Goal: Task Accomplishment & Management: Complete application form

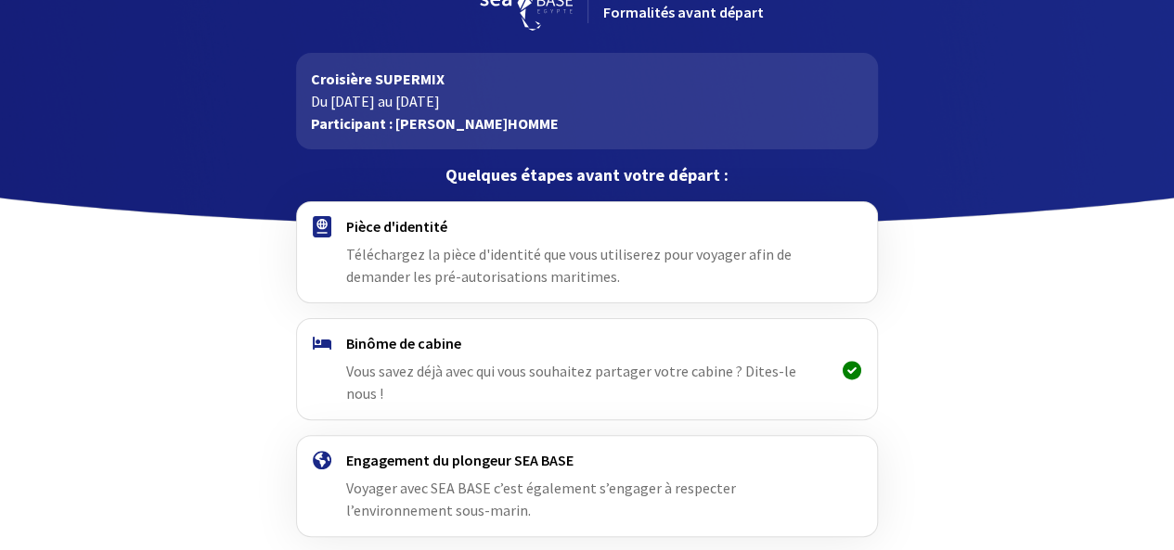
scroll to position [24, 0]
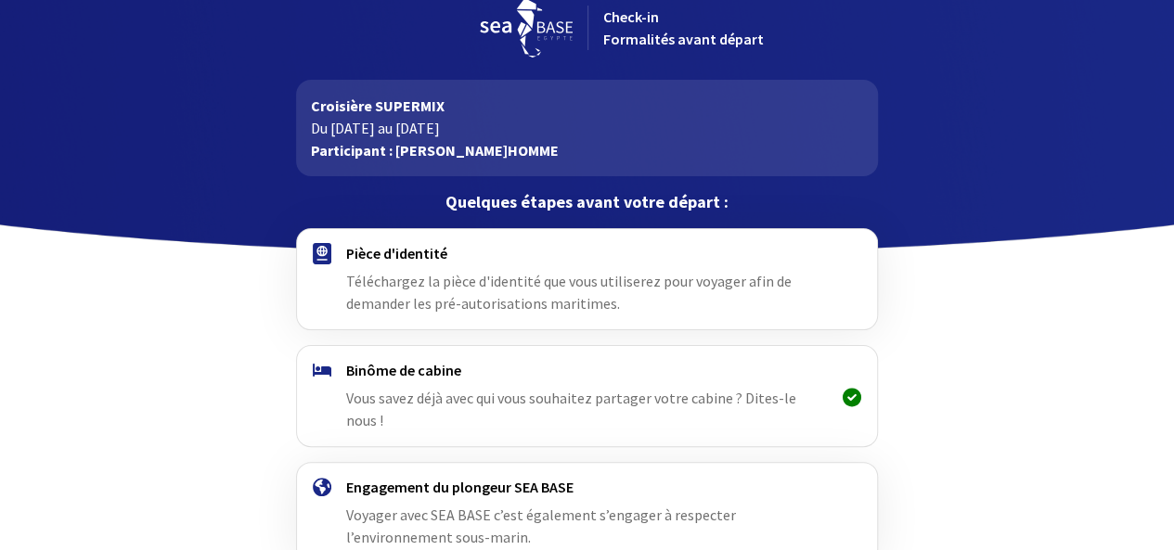
click at [444, 279] on span "Téléchargez la pièce d'identité que vous utiliserez pour voyager afin de demand…" at bounding box center [568, 292] width 445 height 41
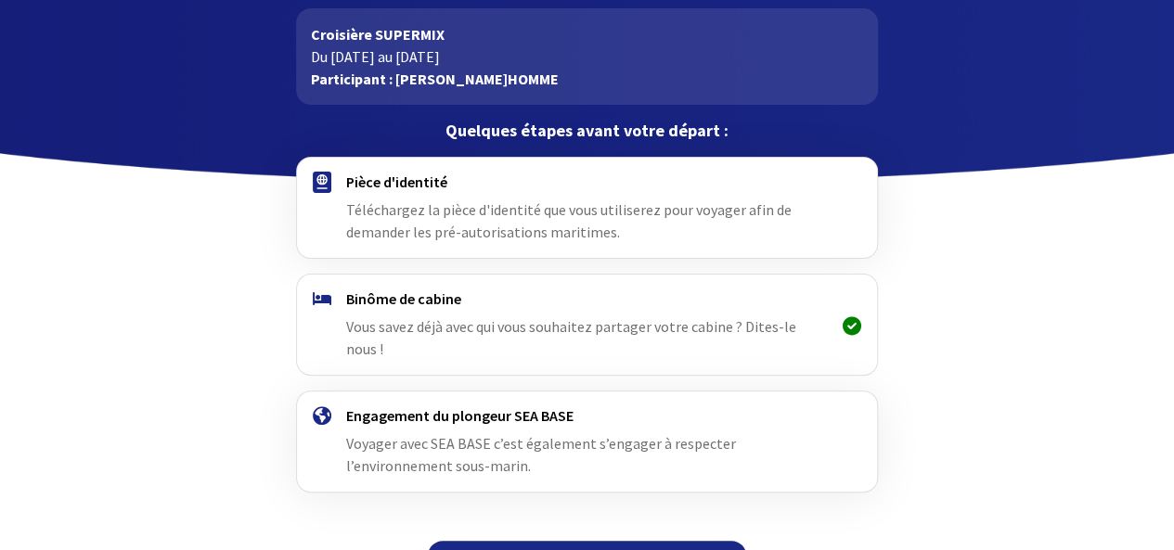
scroll to position [117, 0]
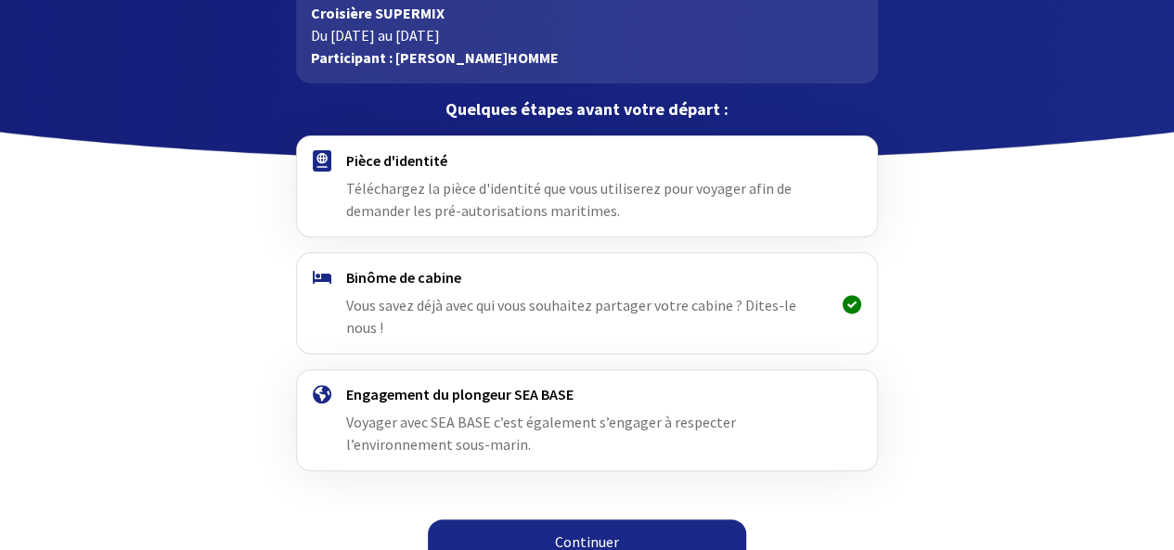
click at [611, 524] on link "Continuer" at bounding box center [587, 542] width 318 height 45
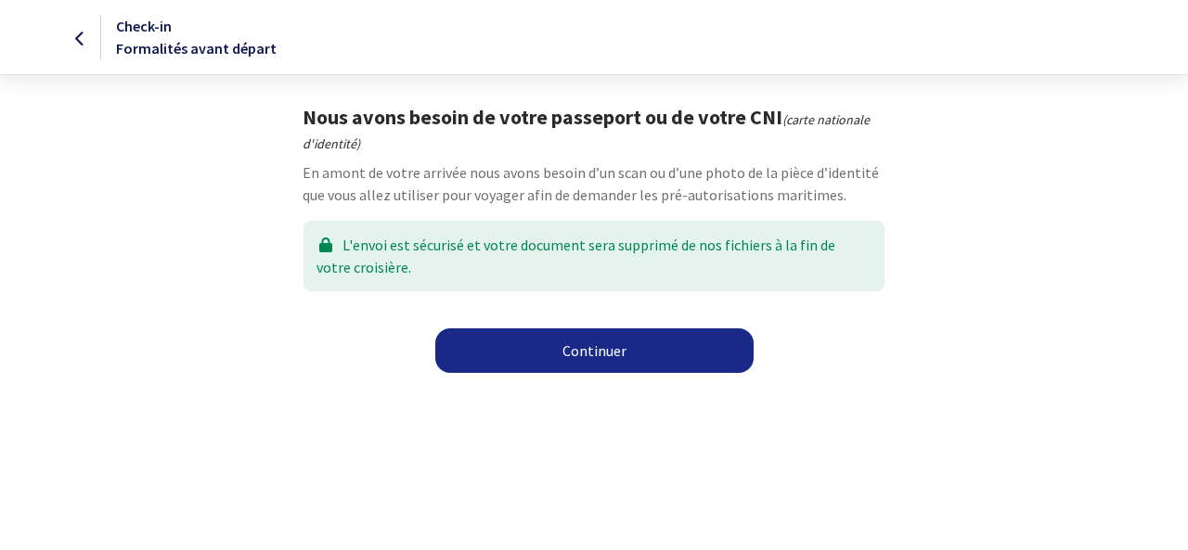
click at [618, 352] on link "Continuer" at bounding box center [594, 351] width 318 height 45
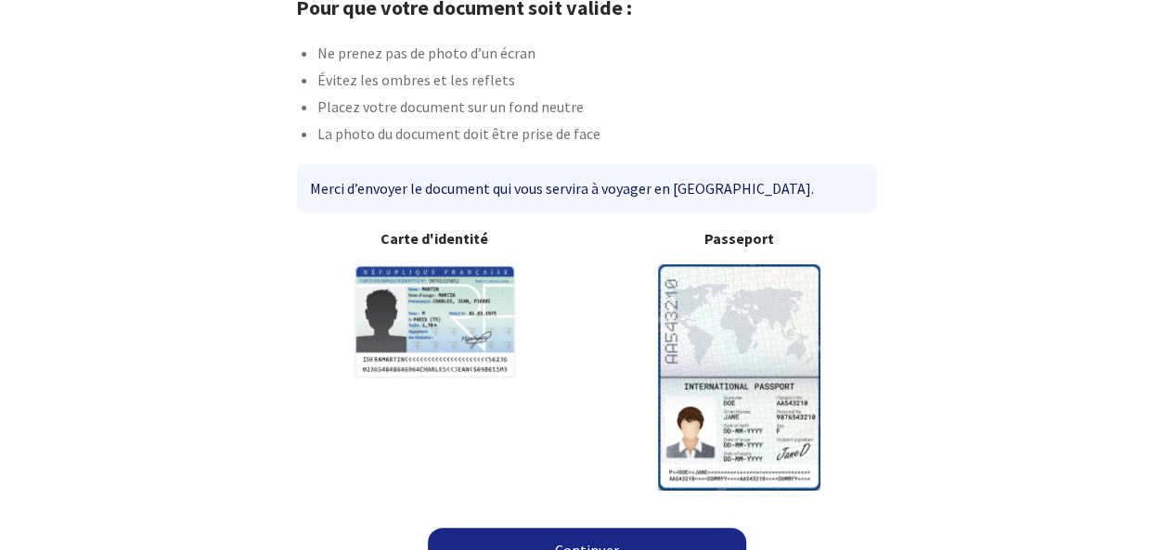
scroll to position [142, 0]
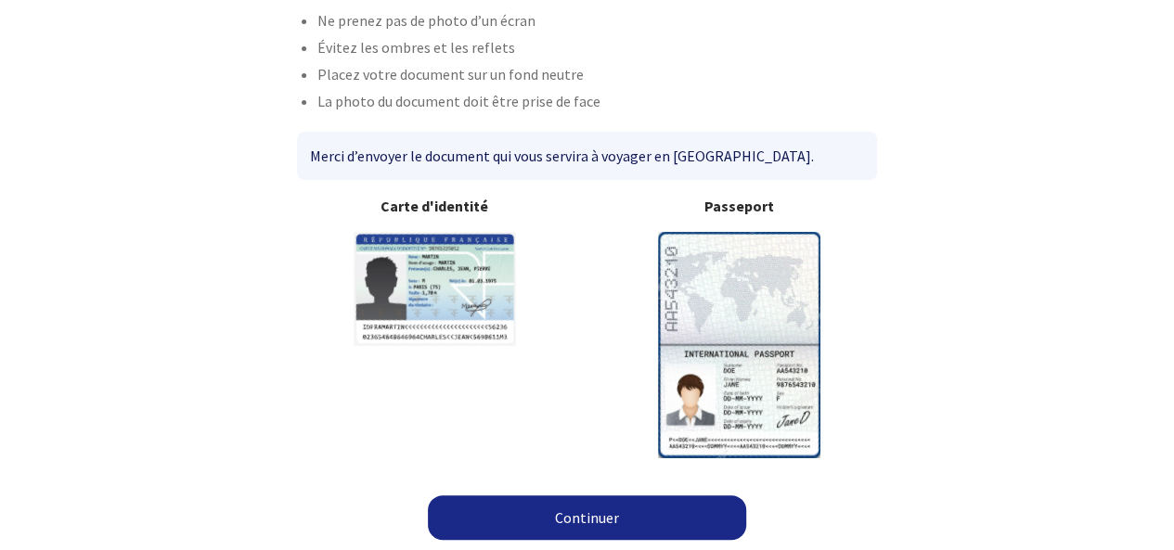
click at [581, 511] on link "Continuer" at bounding box center [587, 518] width 318 height 45
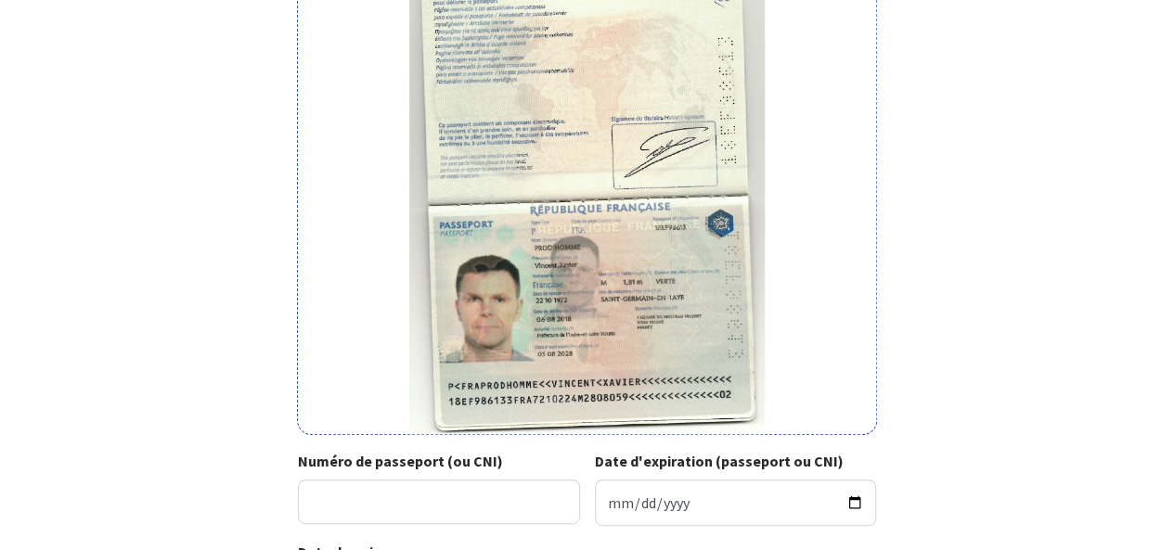
scroll to position [415, 0]
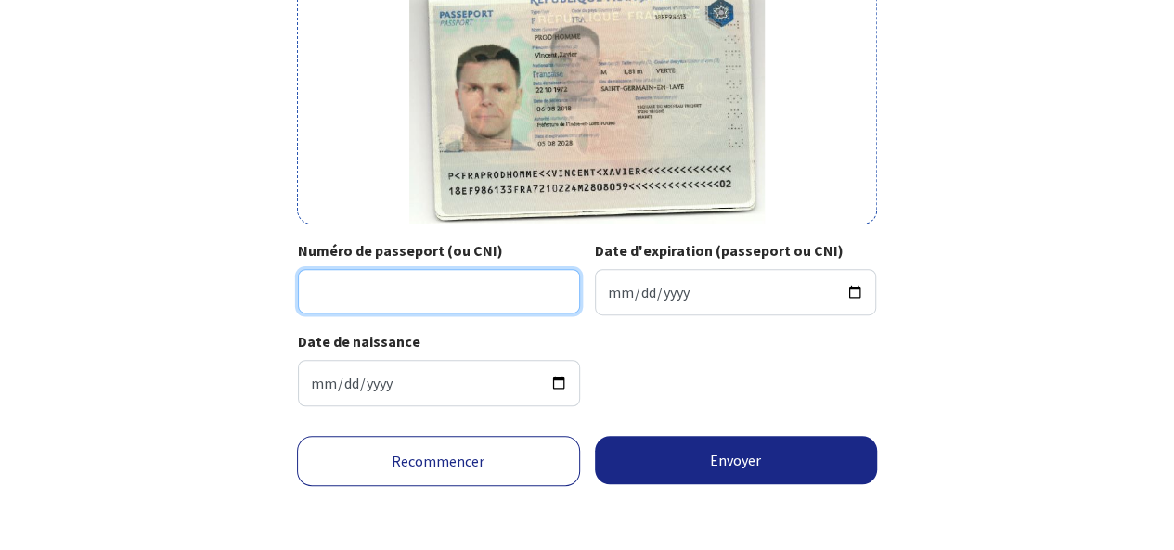
click at [450, 283] on input "Numéro de passeport (ou CNI)" at bounding box center [439, 291] width 282 height 45
type input "18EF98613"
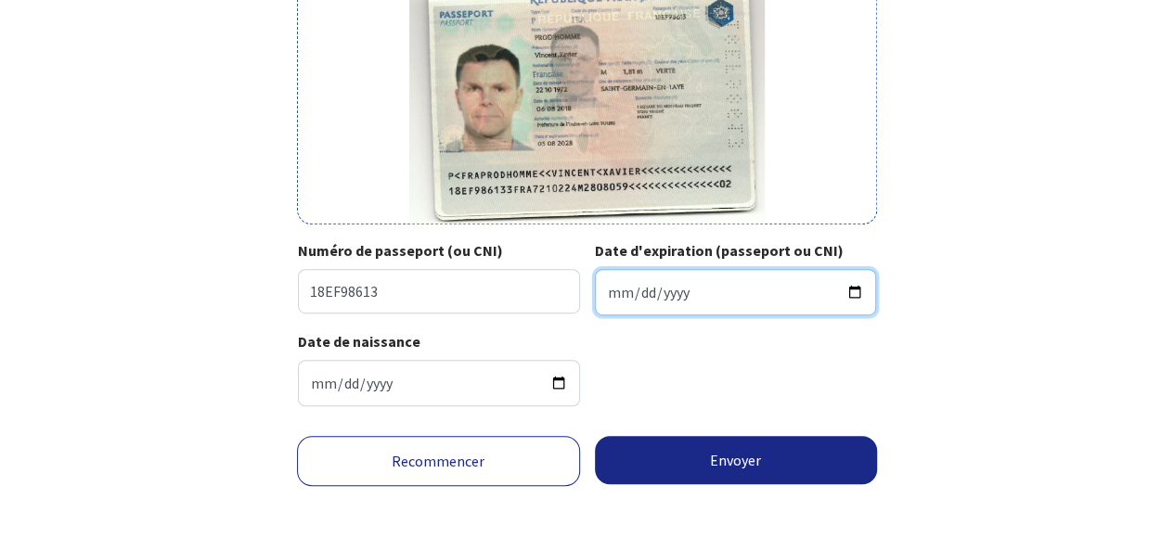
click at [711, 291] on input "Date d'expiration (passeport ou CNI)" at bounding box center [736, 292] width 282 height 46
type input "2028-08-05"
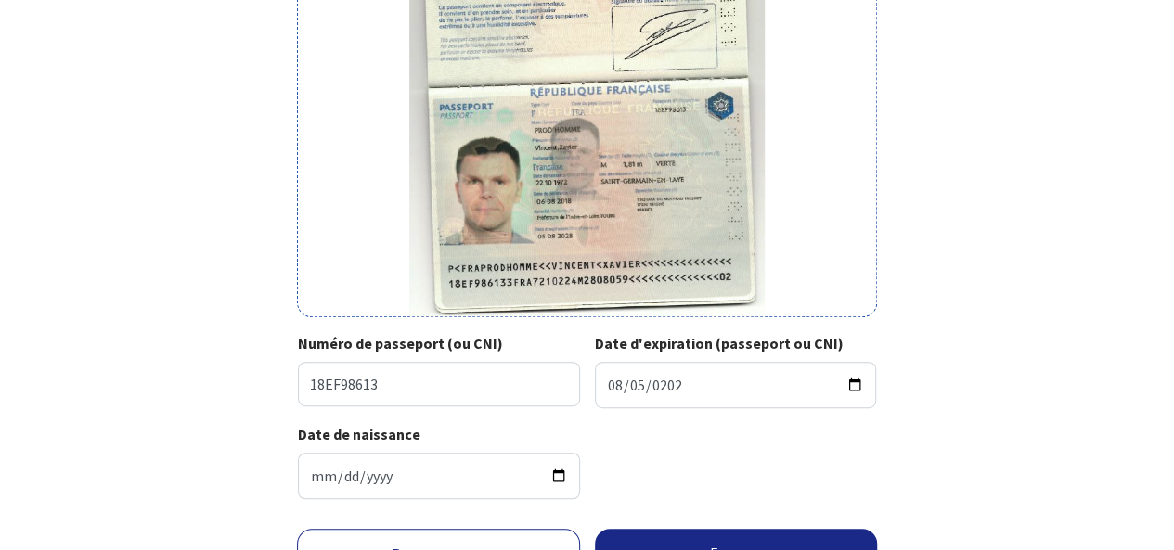
click at [669, 433] on div "Date de naissance 1972-10-22" at bounding box center [587, 468] width 578 height 91
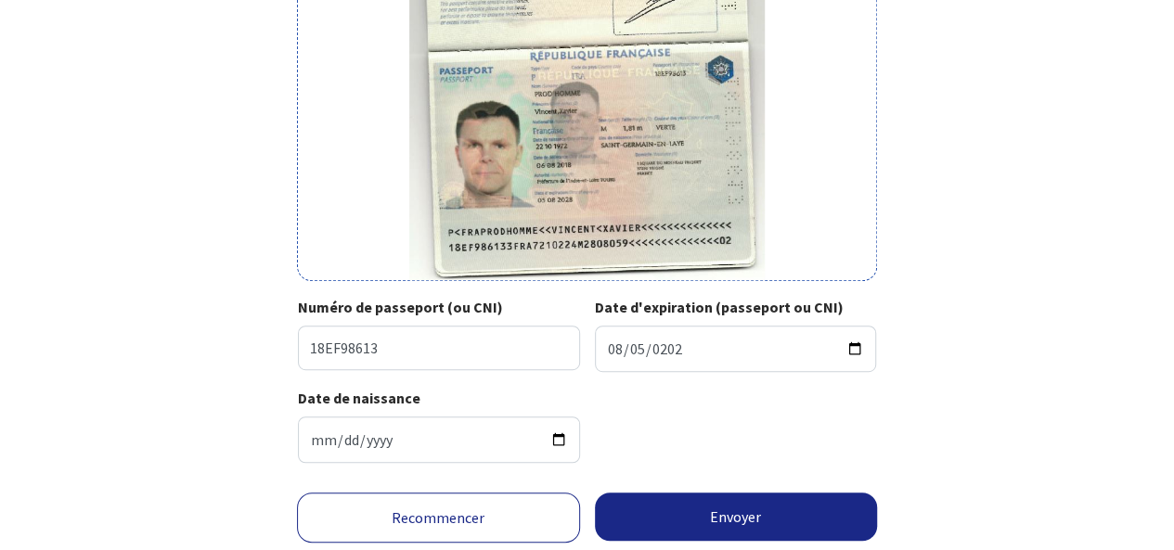
scroll to position [415, 0]
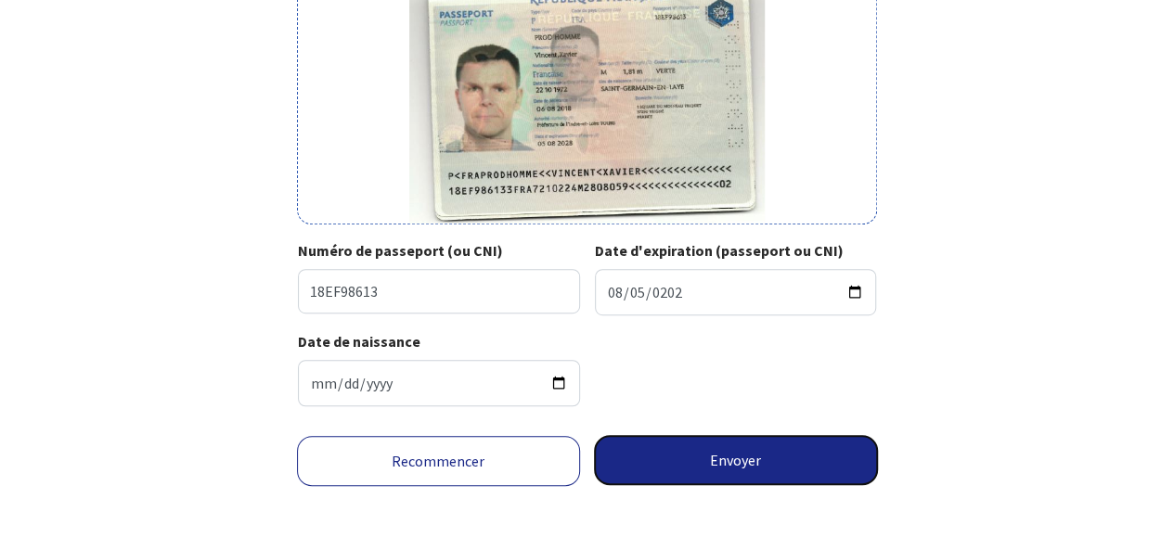
click at [702, 458] on button "Envoyer" at bounding box center [736, 460] width 283 height 48
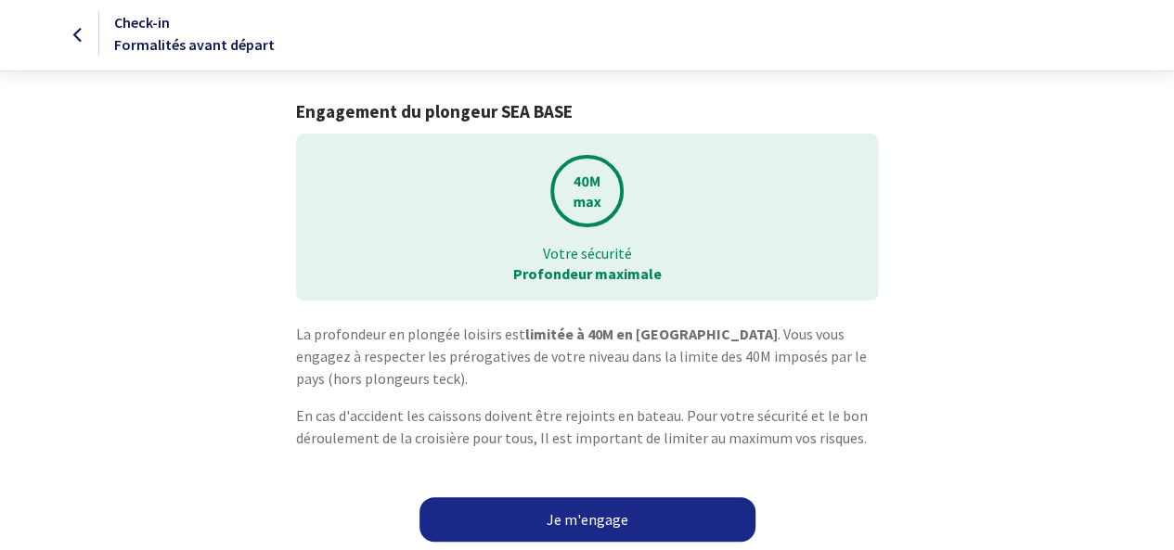
scroll to position [6, 0]
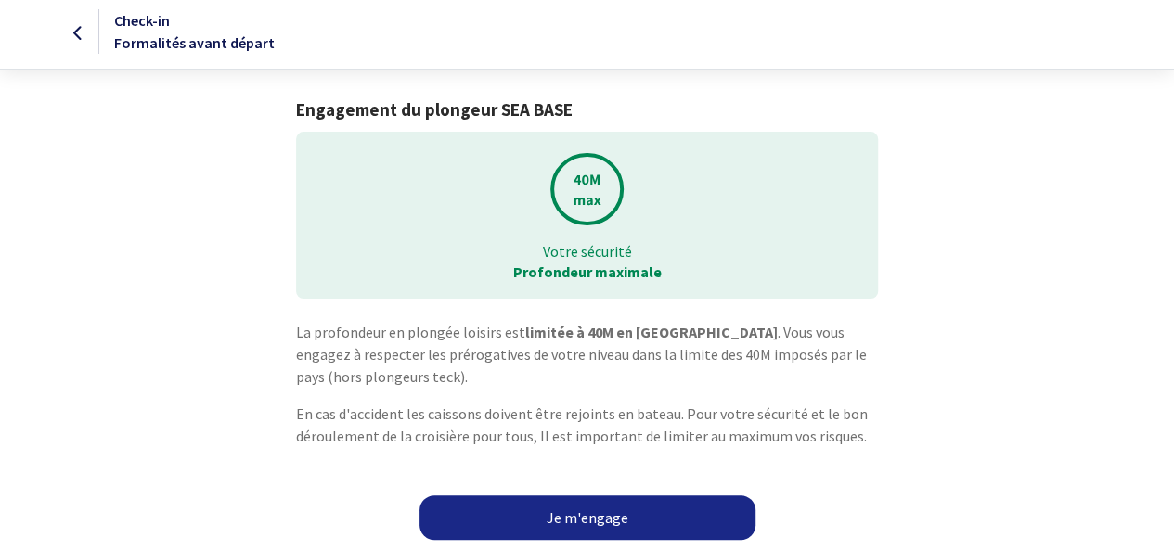
click at [558, 509] on link "Je m'engage" at bounding box center [587, 518] width 336 height 45
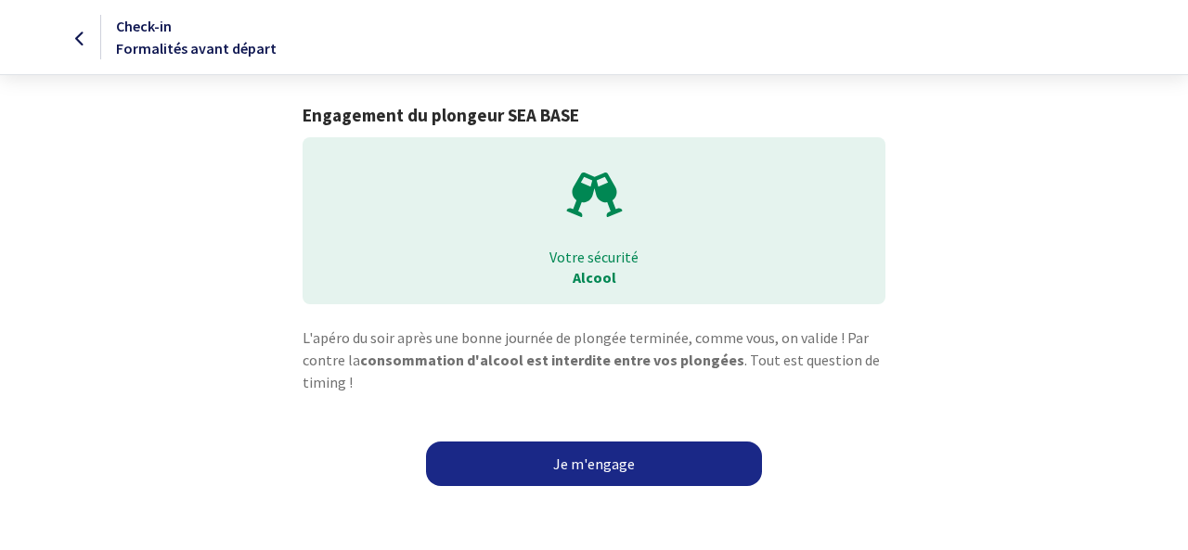
click at [552, 465] on link "Je m'engage" at bounding box center [594, 464] width 336 height 45
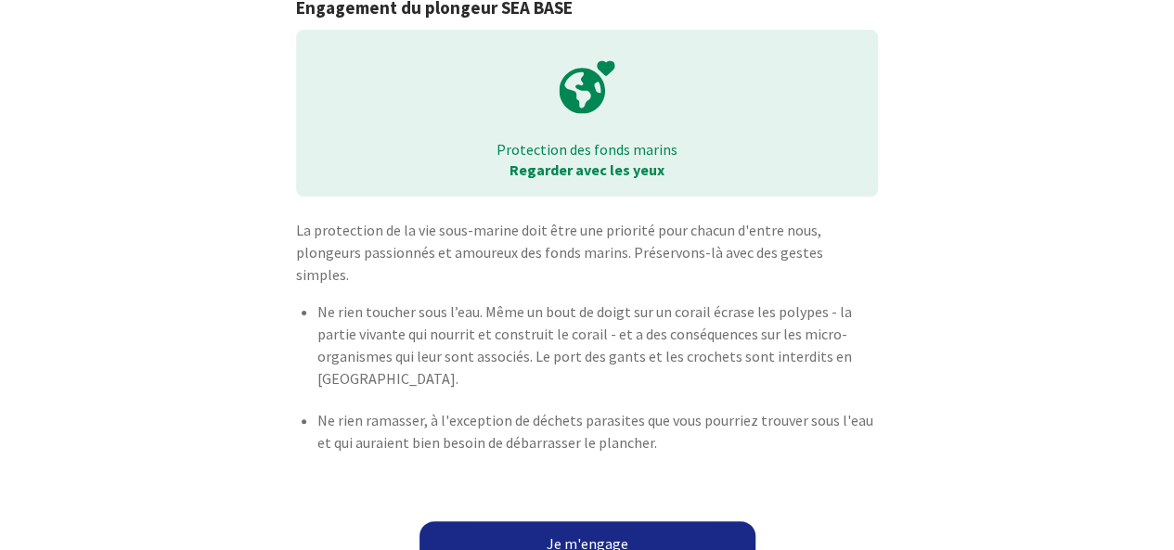
scroll to position [111, 0]
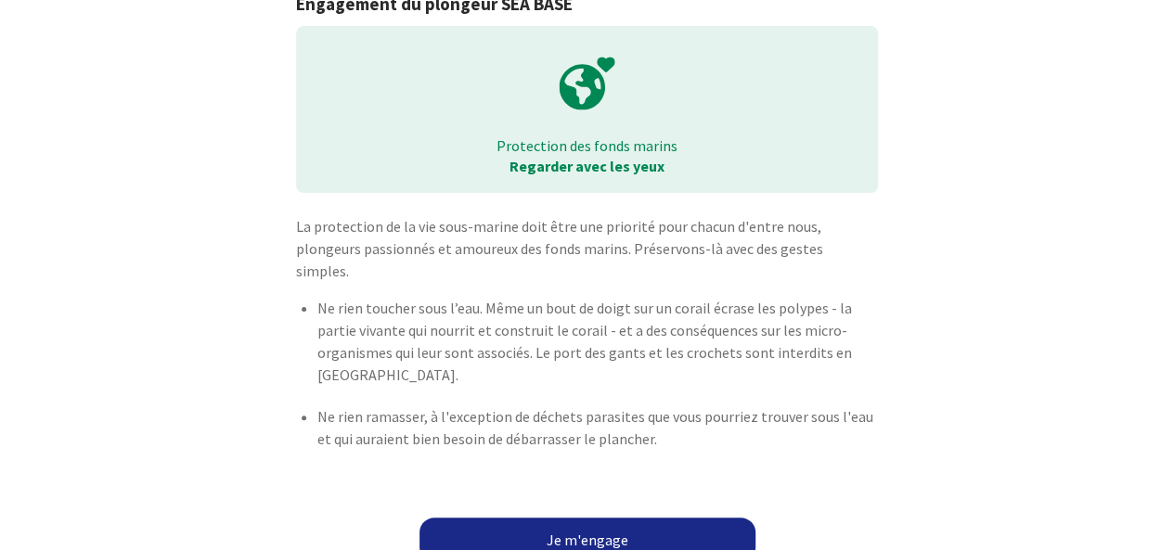
click at [571, 518] on link "Je m'engage" at bounding box center [587, 540] width 336 height 45
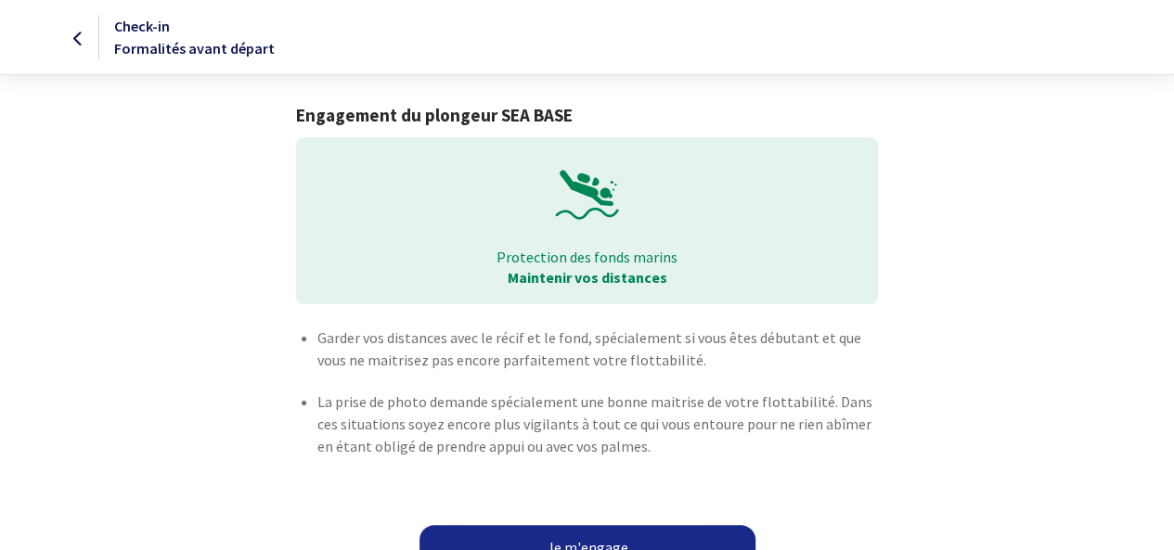
scroll to position [30, 0]
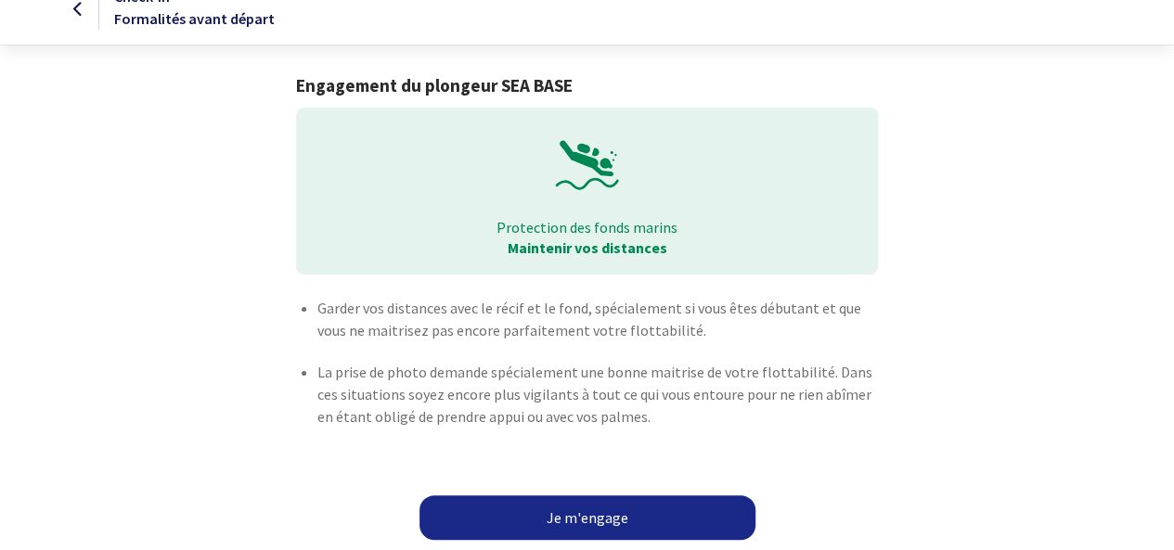
click at [573, 514] on link "Je m'engage" at bounding box center [587, 518] width 336 height 45
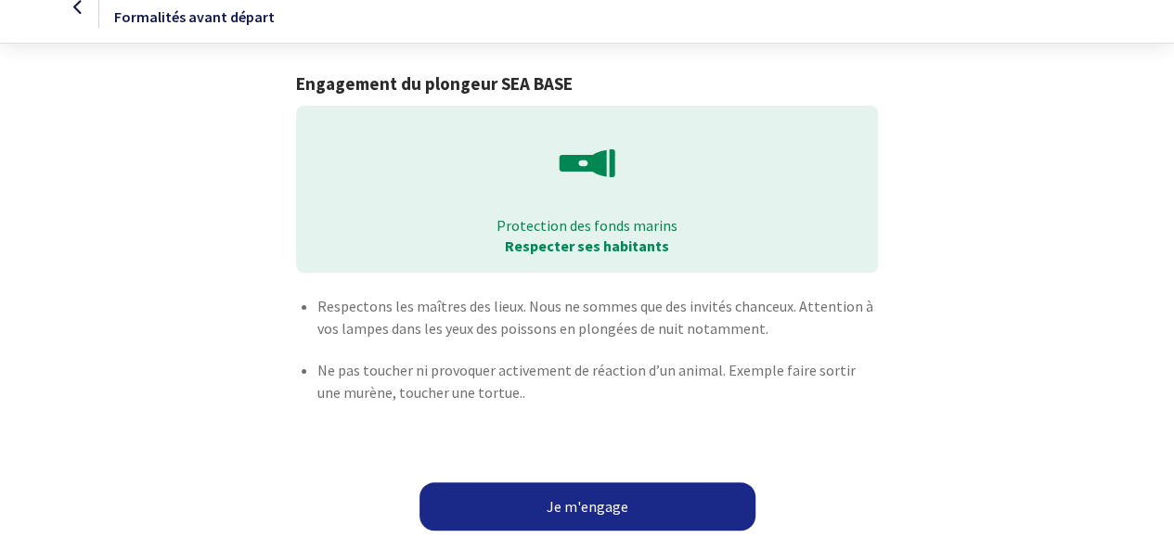
scroll to position [33, 0]
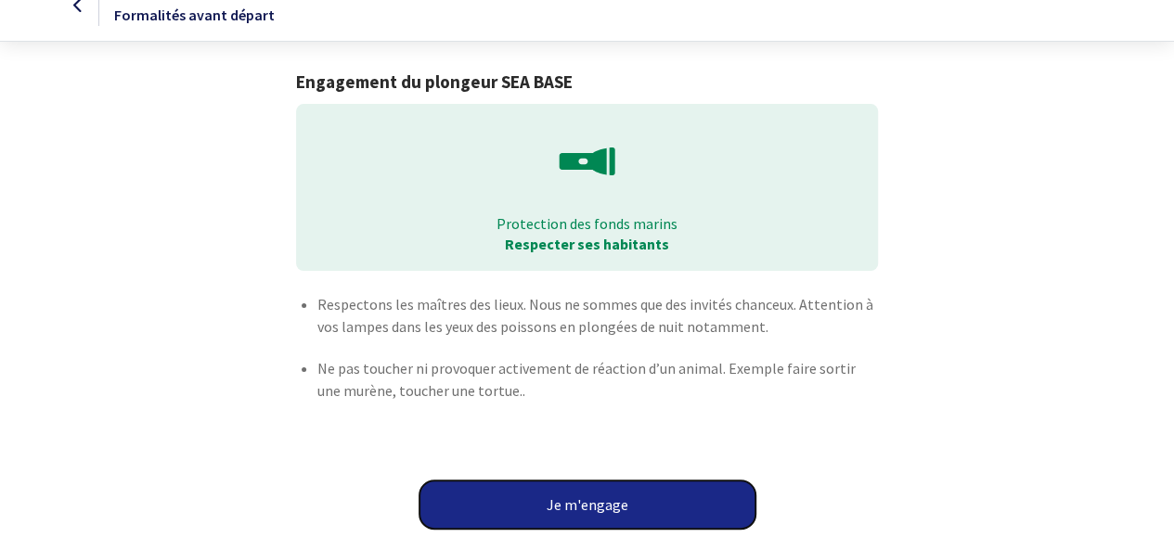
click at [580, 501] on button "Je m'engage" at bounding box center [587, 505] width 336 height 48
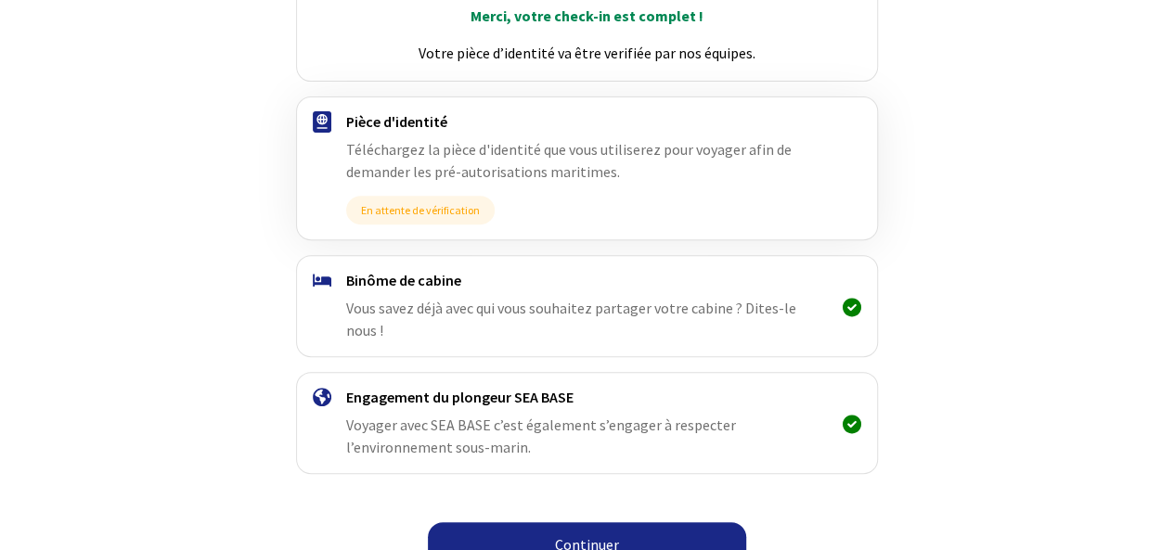
scroll to position [290, 0]
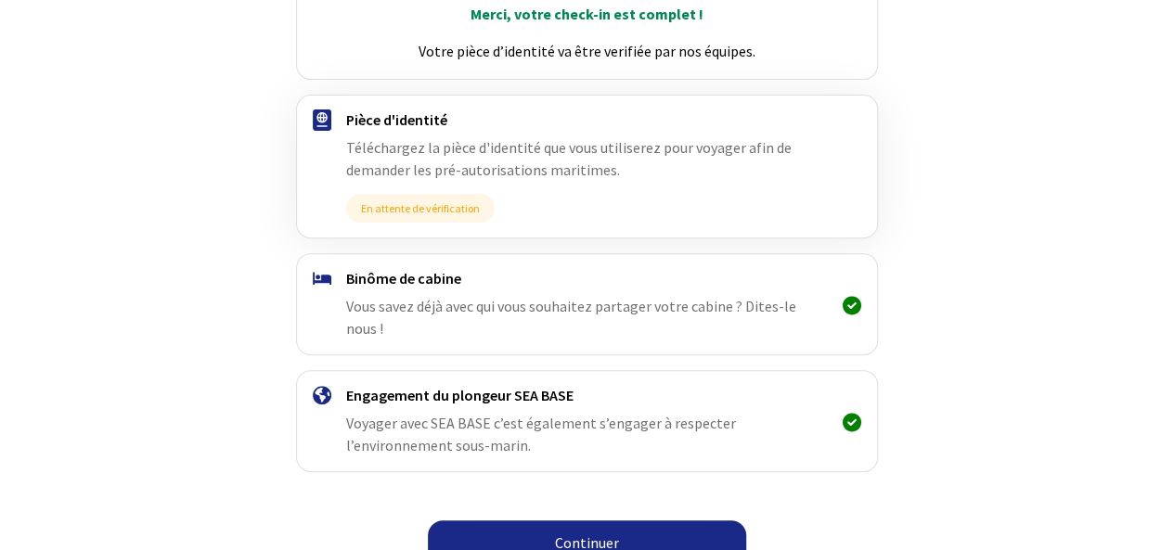
click at [655, 521] on link "Continuer" at bounding box center [587, 543] width 318 height 45
